Goal: Use online tool/utility: Utilize a website feature to perform a specific function

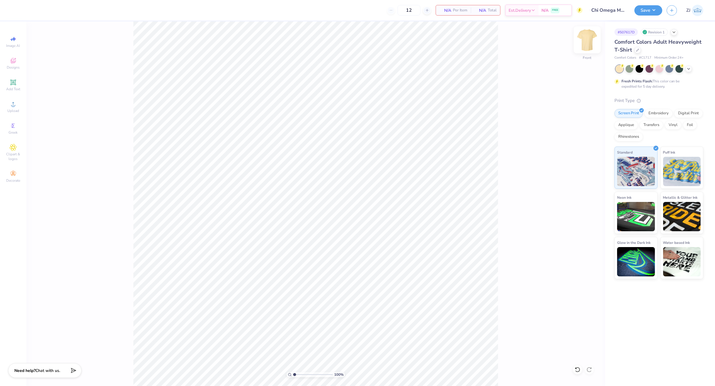
click at [592, 44] on img at bounding box center [586, 39] width 23 height 23
click at [13, 107] on circle at bounding box center [12, 105] width 3 height 3
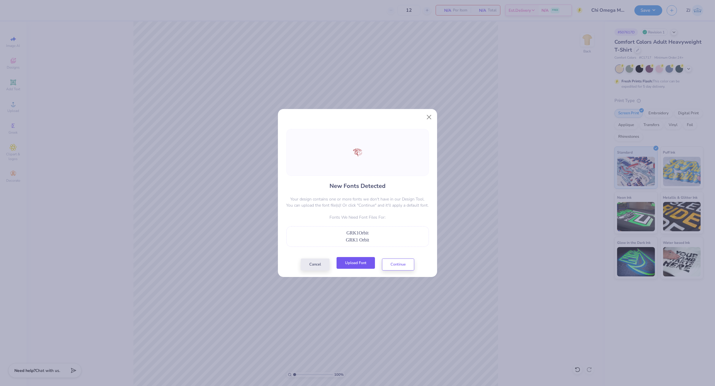
click at [365, 260] on button "Upload Font" at bounding box center [355, 263] width 38 height 12
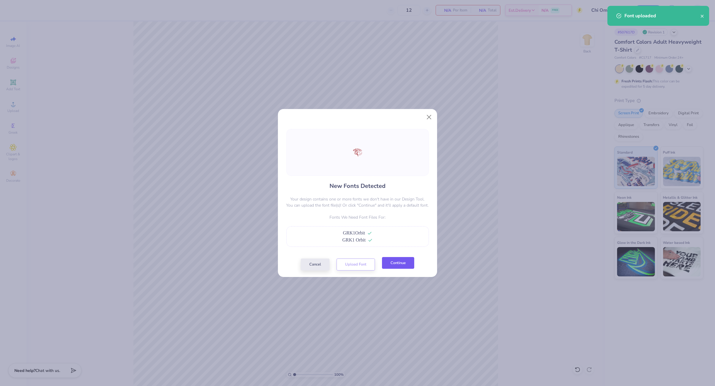
click at [406, 262] on button "Continue" at bounding box center [398, 263] width 32 height 12
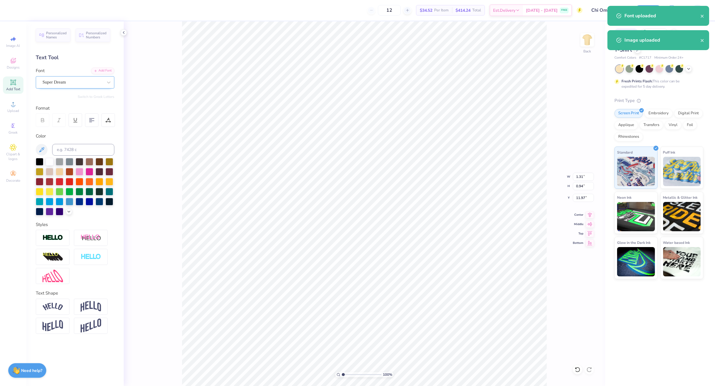
click at [74, 85] on div "Super Dream" at bounding box center [73, 82] width 62 height 9
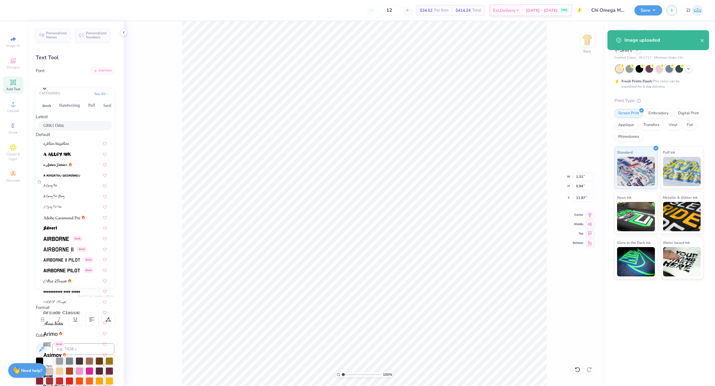
click at [61, 126] on span "GRK1 Orbit" at bounding box center [53, 125] width 21 height 6
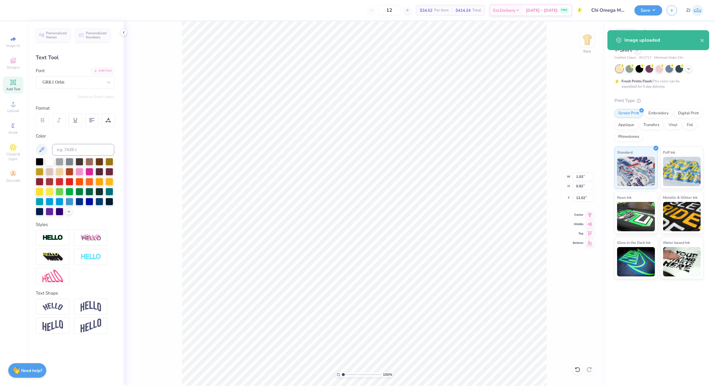
type input "1.03"
type input "0.92"
type input "12.02"
click at [50, 82] on div "Super Dream" at bounding box center [73, 82] width 62 height 9
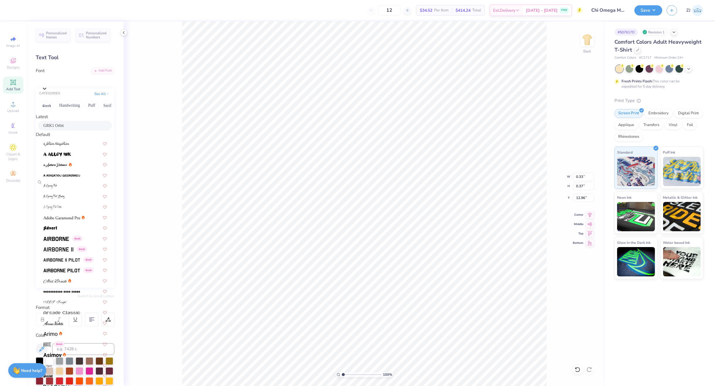
click at [55, 129] on span "GRK1 Orbit" at bounding box center [53, 125] width 21 height 6
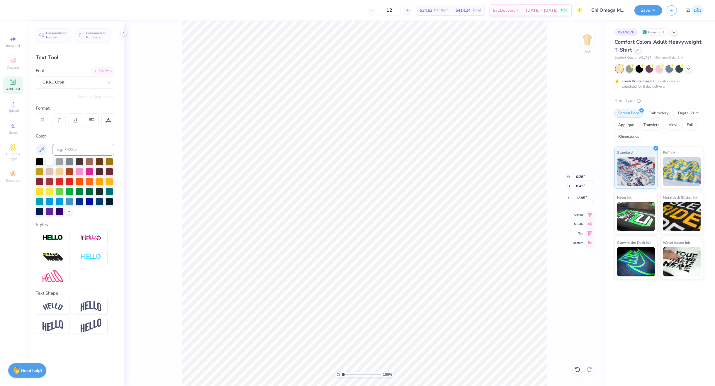
type input "0.28"
type input "0.41"
type input "12.95"
click at [66, 81] on div "Super Dream" at bounding box center [73, 82] width 62 height 9
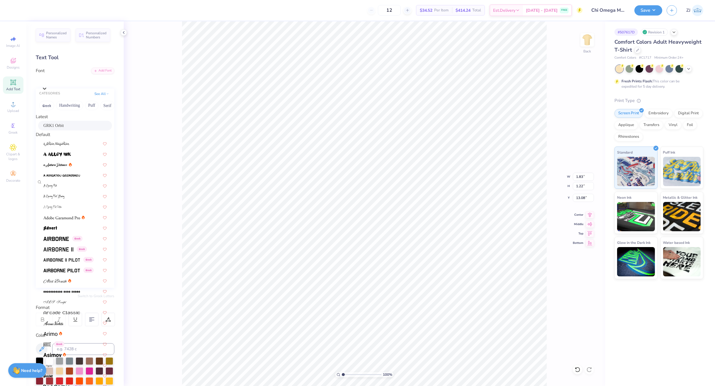
click at [61, 126] on span "GRK1 Orbit" at bounding box center [53, 125] width 21 height 6
type input "1.40"
type input "1.03"
type input "13.27"
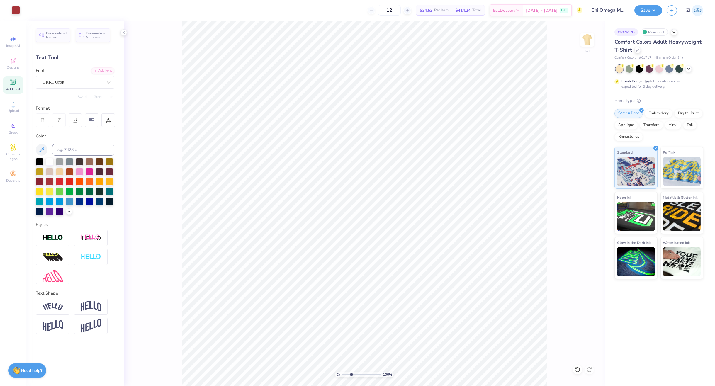
type input "3.02"
click at [351, 374] on input "range" at bounding box center [362, 374] width 40 height 5
type input "13.29"
type input "1.03"
type input "0.92"
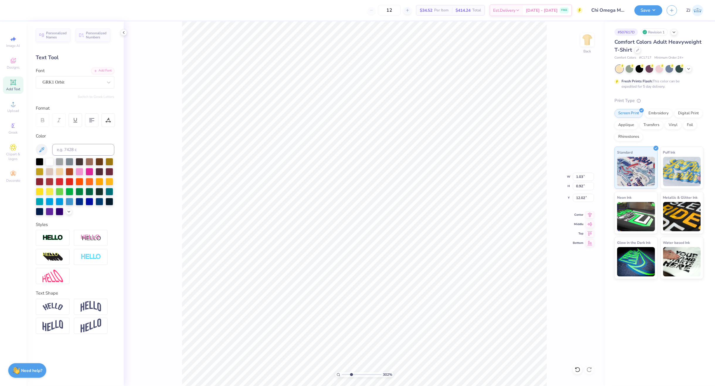
type input "12.04"
click at [340, 373] on div "302 %" at bounding box center [364, 374] width 59 height 5
click at [338, 375] on icon at bounding box center [338, 375] width 4 height 4
type input "1"
click at [577, 177] on input "7.67" at bounding box center [583, 177] width 21 height 8
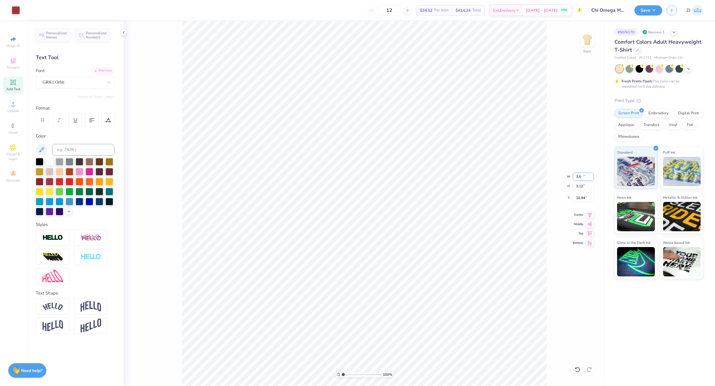
type input "3.50"
type input "3.12"
type input "10.94"
type input "3.00"
click at [588, 37] on img at bounding box center [586, 39] width 23 height 23
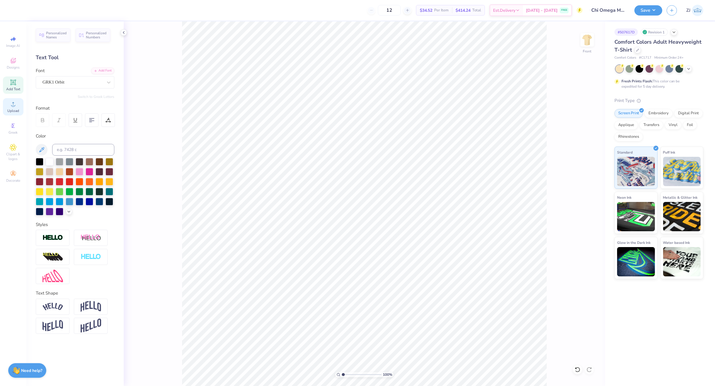
click at [17, 104] on div "Upload" at bounding box center [13, 106] width 21 height 17
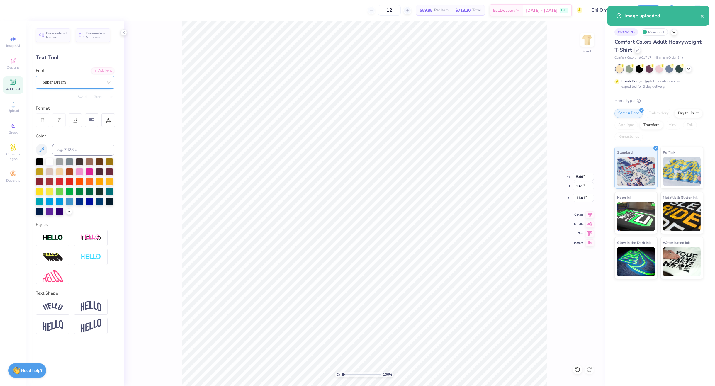
click at [59, 86] on div "Super Dream" at bounding box center [73, 82] width 62 height 9
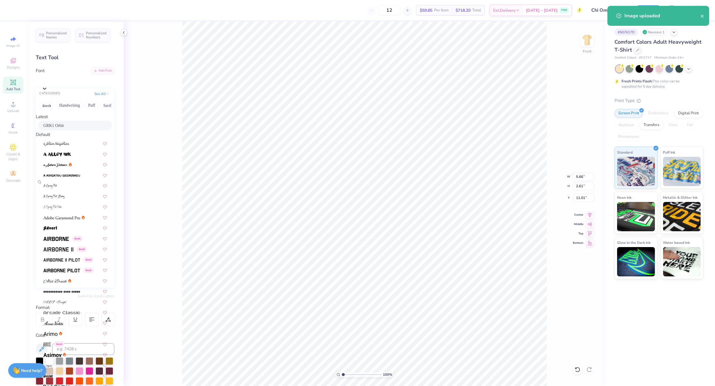
click at [52, 129] on span "GRK1 Orbit" at bounding box center [53, 125] width 21 height 6
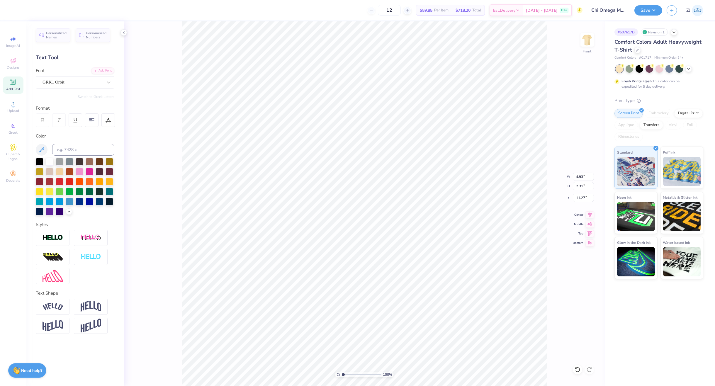
type input "4.93"
type input "2.31"
type input "11.27"
type input "0.55"
type input "0.58"
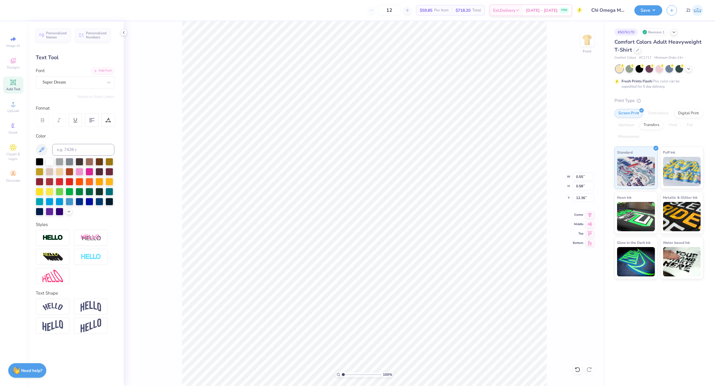
type input "12.43"
click at [64, 85] on div "Super Dream" at bounding box center [73, 82] width 62 height 9
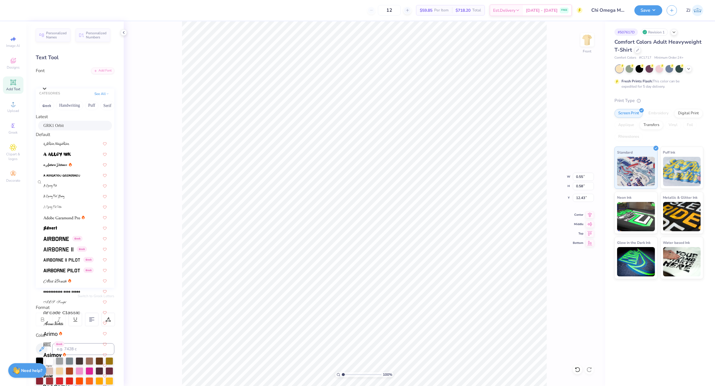
click at [55, 129] on span "GRK1 Orbit" at bounding box center [53, 125] width 21 height 6
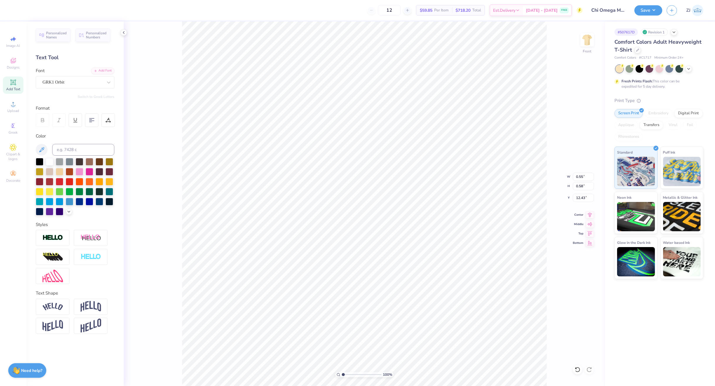
type input "0.53"
type input "0.76"
type input "12.29"
type input "4.93"
type input "2.31"
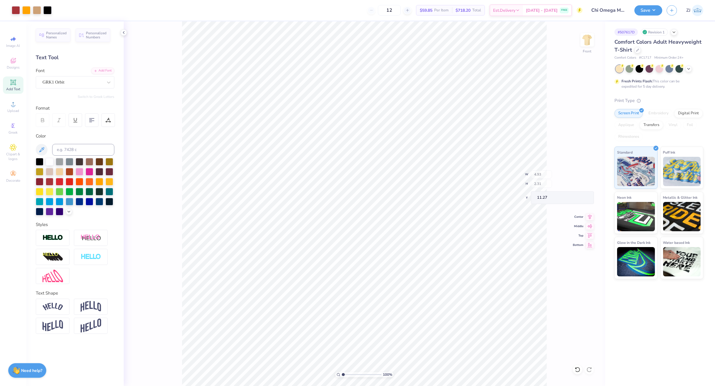
type input "11.44"
type input "12.34"
click at [580, 175] on input "14.53" at bounding box center [583, 177] width 21 height 8
type input "12.50"
type input "13.44"
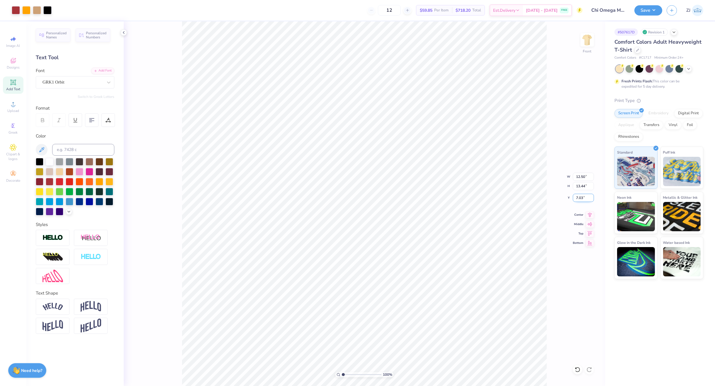
click at [584, 194] on input "7.03" at bounding box center [583, 198] width 21 height 8
type input "3.00"
click at [649, 13] on button "Save" at bounding box center [648, 9] width 28 height 10
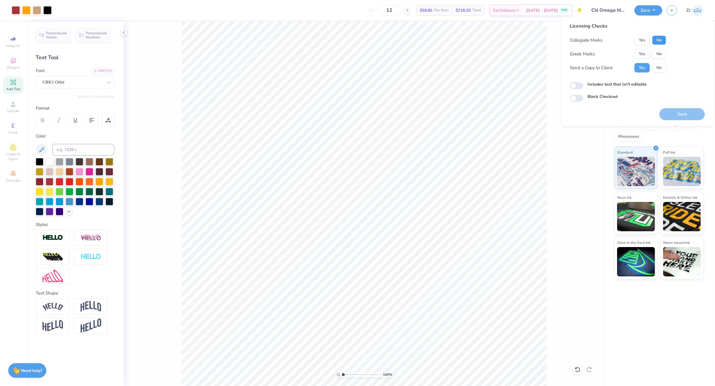
click at [663, 39] on button "No" at bounding box center [659, 39] width 14 height 9
click at [642, 53] on button "Yes" at bounding box center [641, 53] width 15 height 9
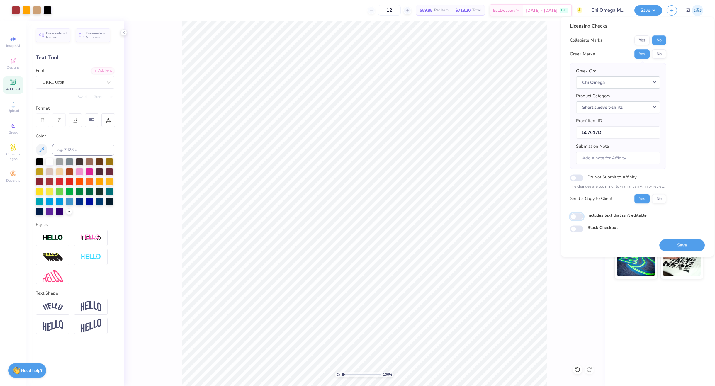
click at [576, 219] on input "Includes text that isn't editable" at bounding box center [576, 216] width 13 height 7
checkbox input "true"
drag, startPoint x: 684, startPoint y: 245, endPoint x: 619, endPoint y: 238, distance: 65.4
click at [684, 245] on button "Save" at bounding box center [681, 245] width 45 height 12
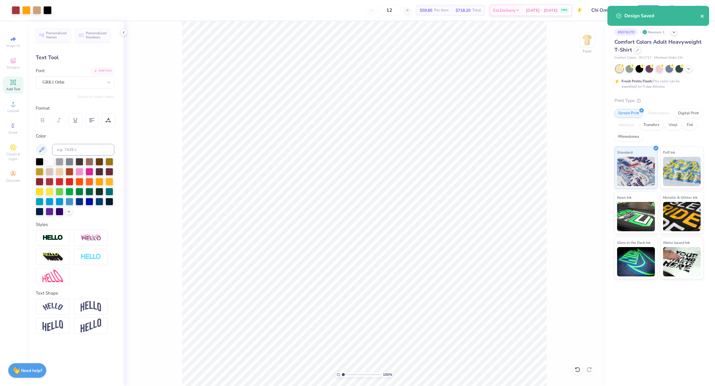
click at [702, 17] on icon "close" at bounding box center [702, 16] width 4 height 5
